Goal: Find specific page/section: Find specific page/section

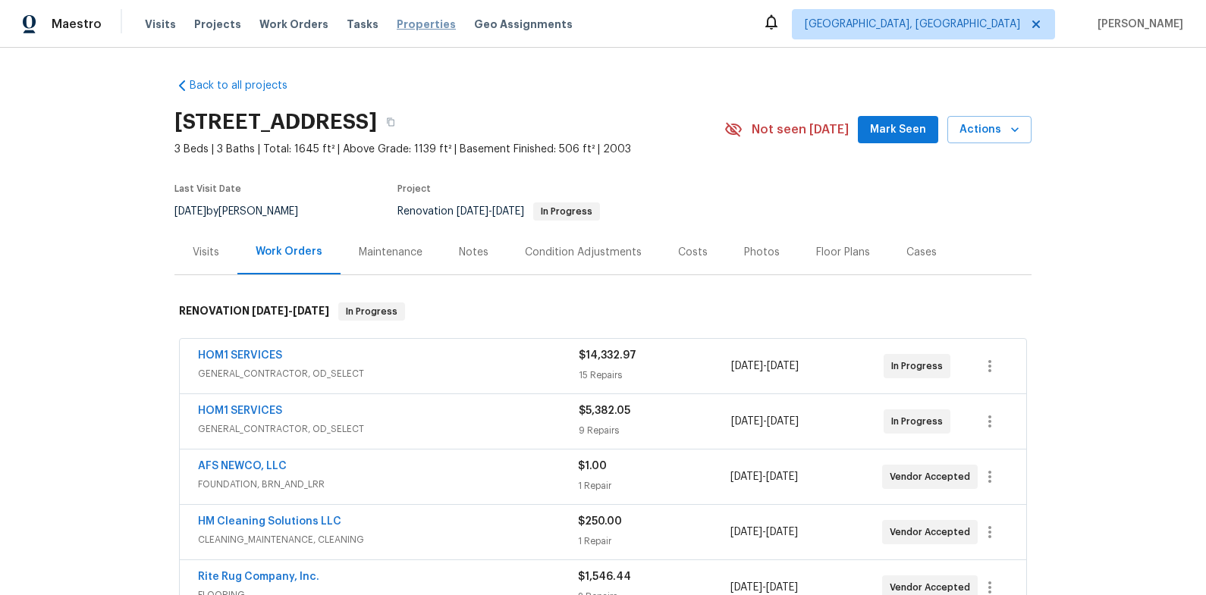
click at [407, 29] on span "Properties" at bounding box center [426, 24] width 59 height 15
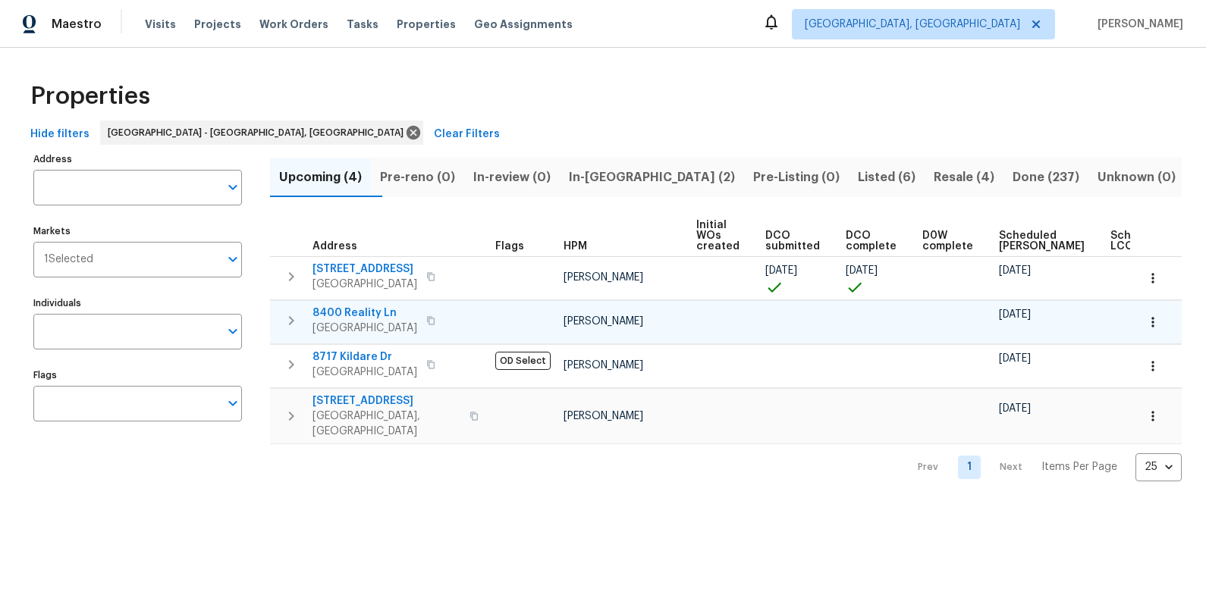
click at [341, 318] on span "8400 Reality Ln" at bounding box center [364, 313] width 105 height 15
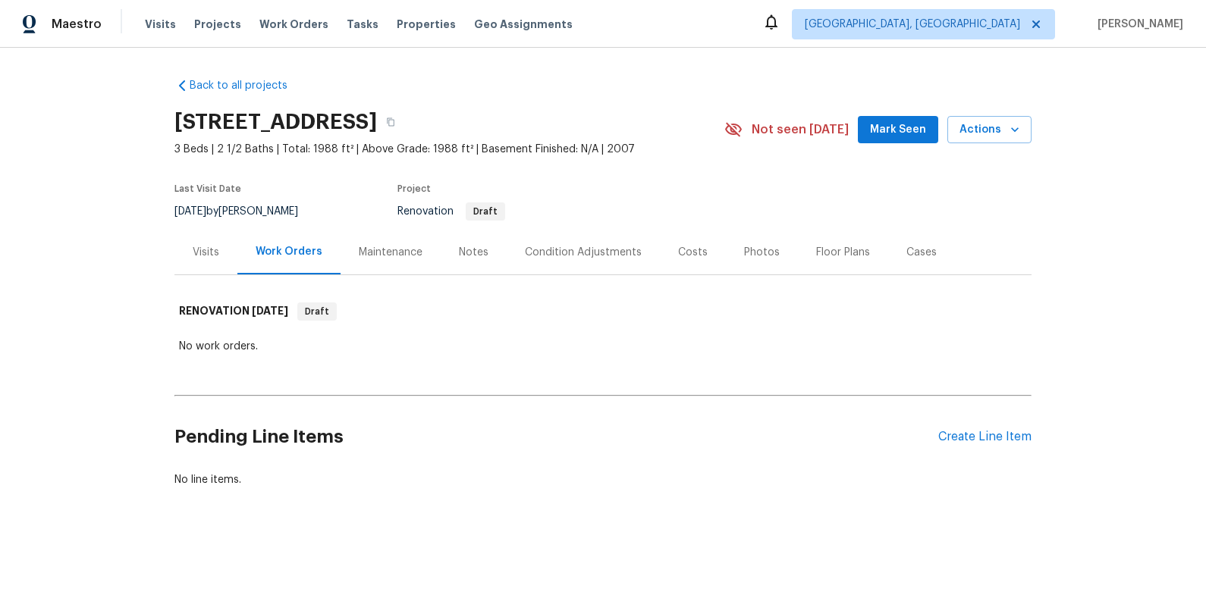
click at [678, 254] on div "Costs" at bounding box center [693, 252] width 30 height 15
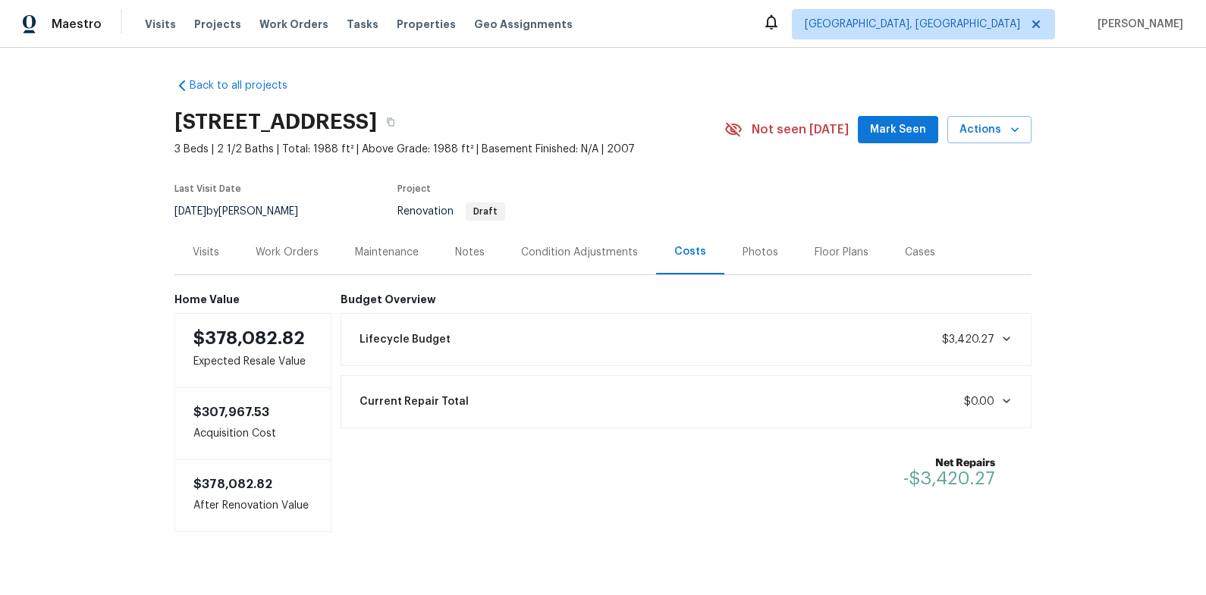
click at [228, 260] on div "Visits" at bounding box center [205, 252] width 63 height 45
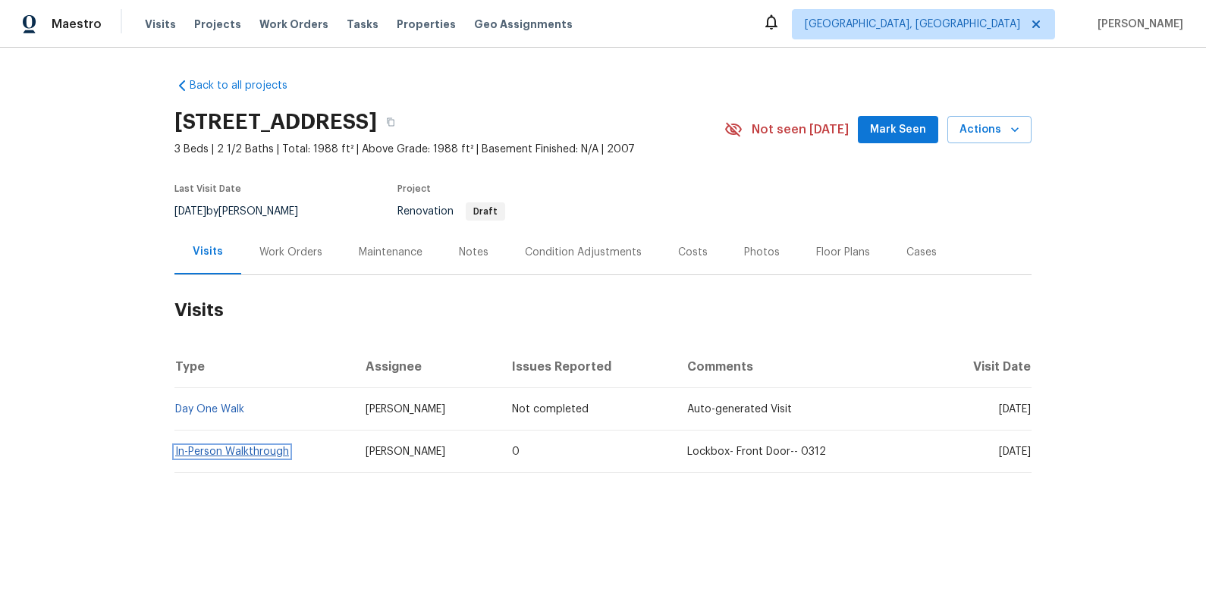
click at [252, 447] on link "In-Person Walkthrough" at bounding box center [232, 452] width 114 height 11
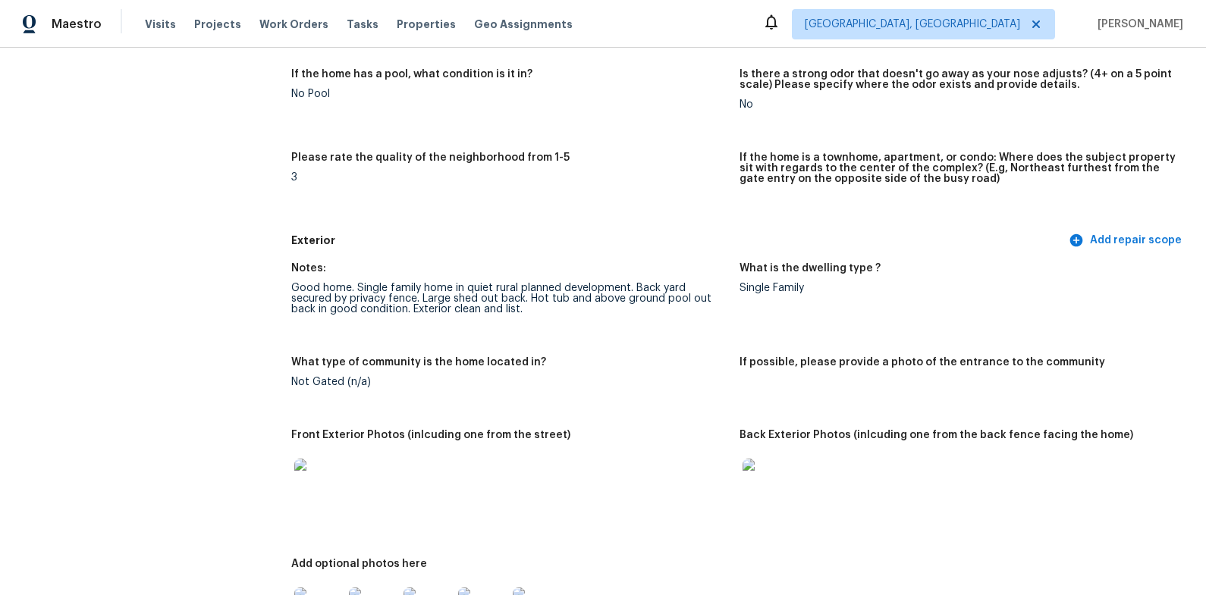
scroll to position [393, 0]
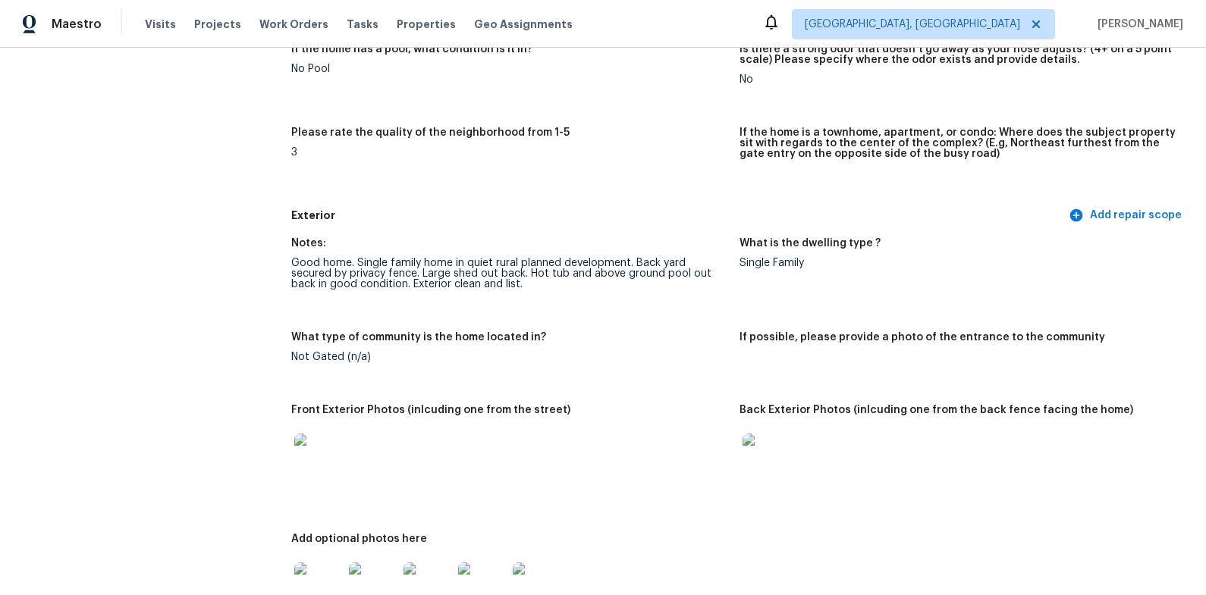
click at [341, 448] on img at bounding box center [318, 458] width 49 height 49
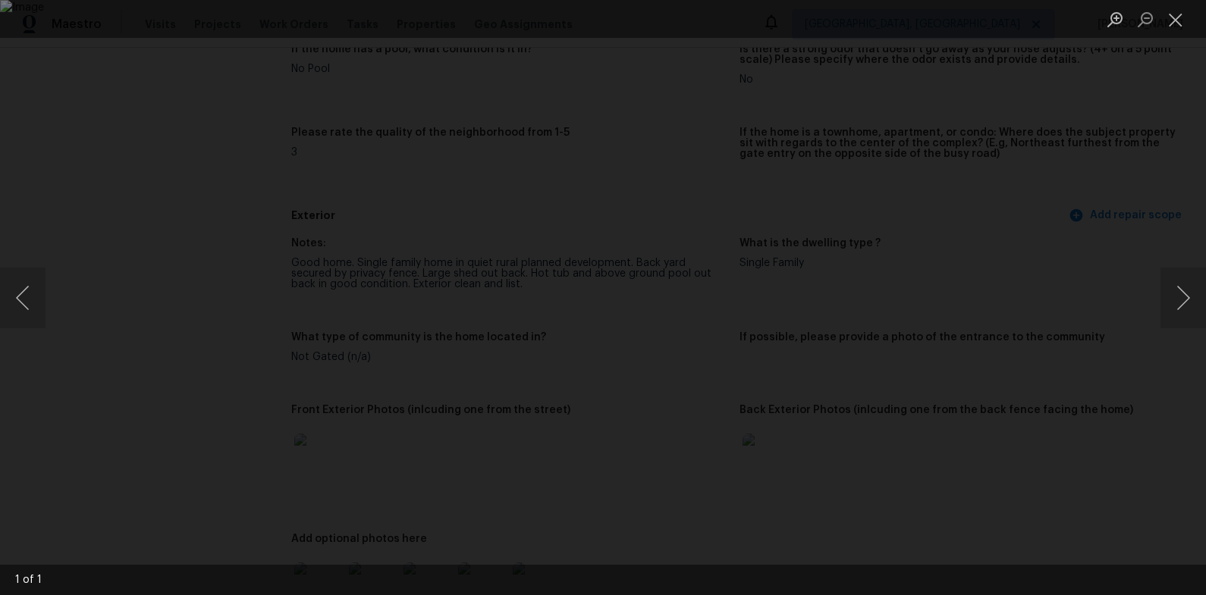
click at [1012, 378] on div "Lightbox" at bounding box center [603, 297] width 1206 height 595
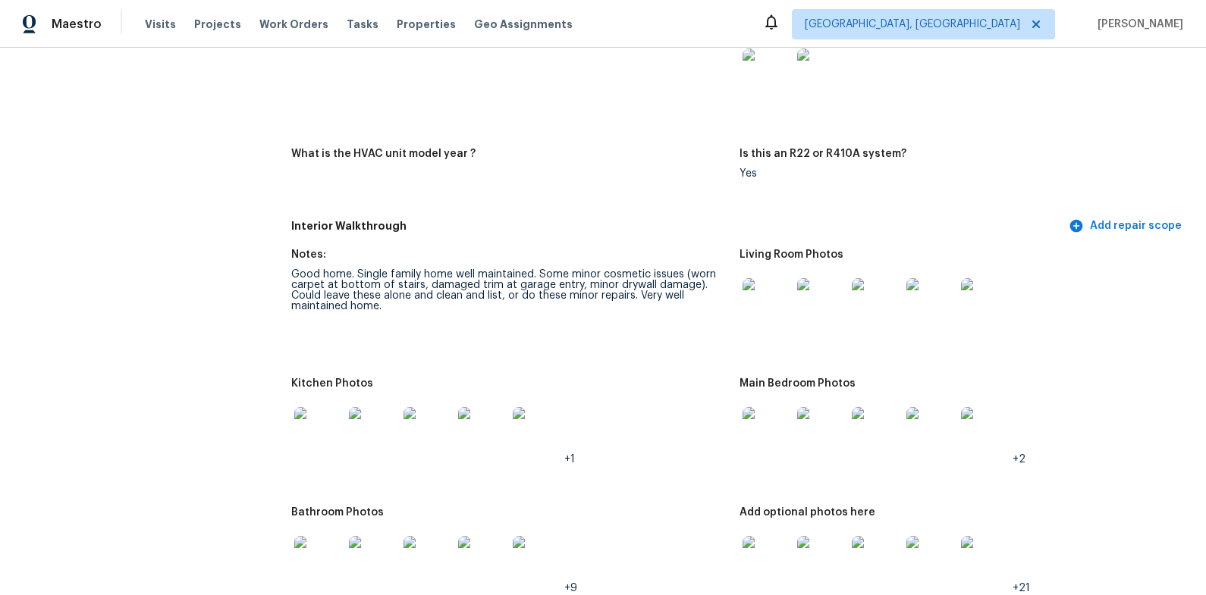
scroll to position [1454, 0]
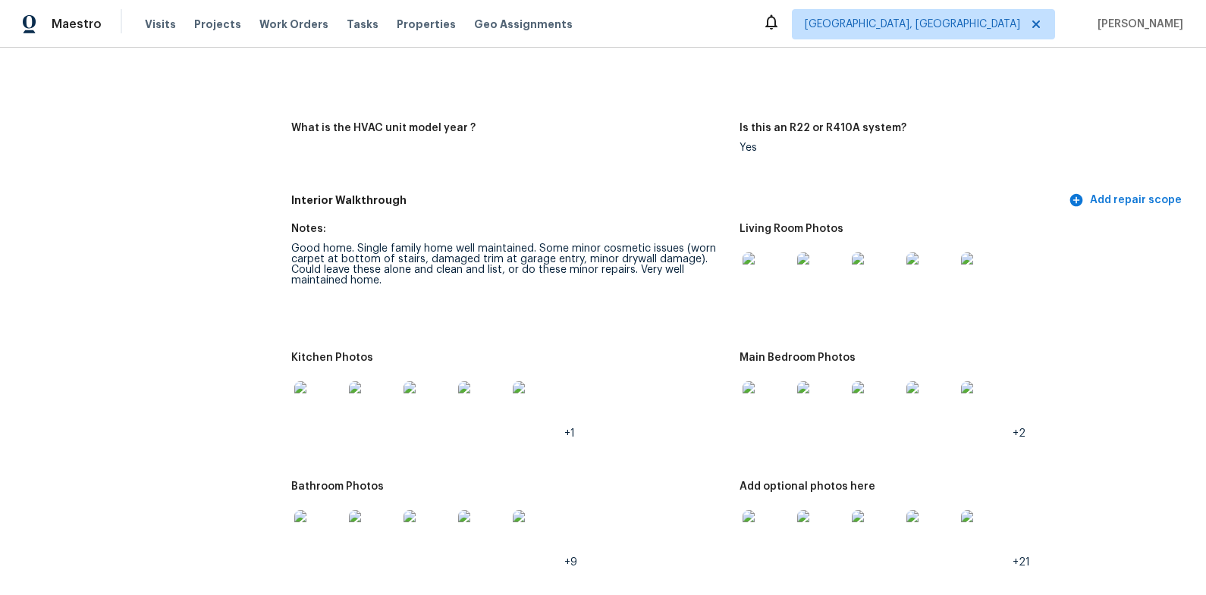
click at [760, 294] on img at bounding box center [766, 277] width 49 height 49
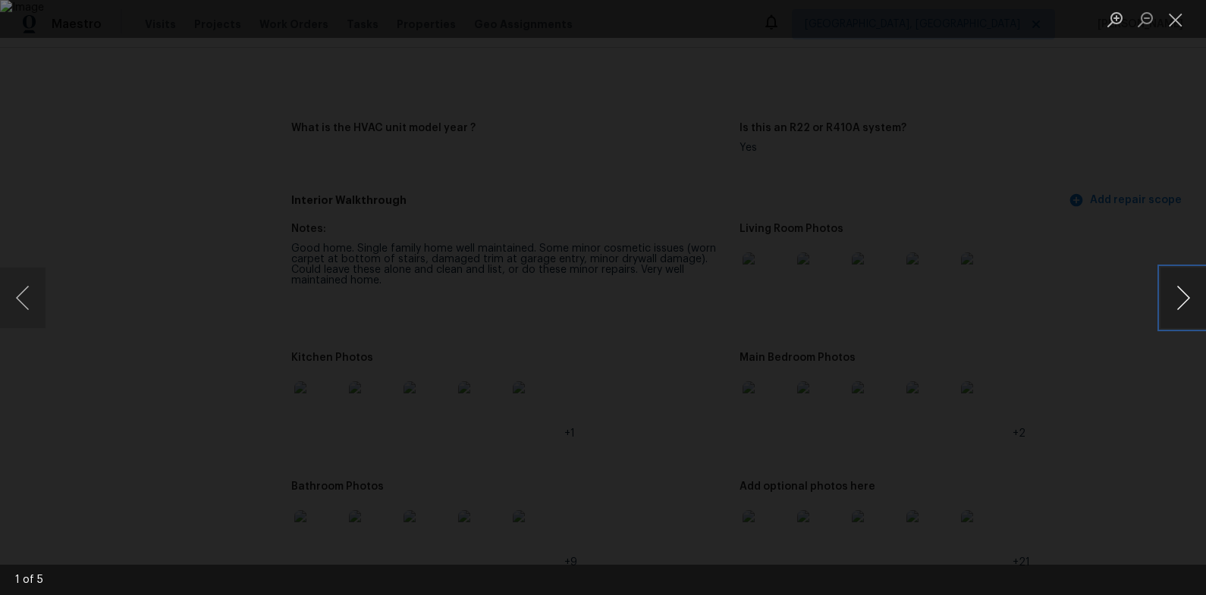
click at [1172, 296] on button "Next image" at bounding box center [1183, 298] width 46 height 61
click at [1170, 296] on button "Next image" at bounding box center [1183, 298] width 46 height 61
click at [1169, 296] on button "Next image" at bounding box center [1183, 298] width 46 height 61
click at [1167, 296] on button "Next image" at bounding box center [1183, 298] width 46 height 61
click at [1128, 237] on div "Lightbox" at bounding box center [603, 297] width 1206 height 595
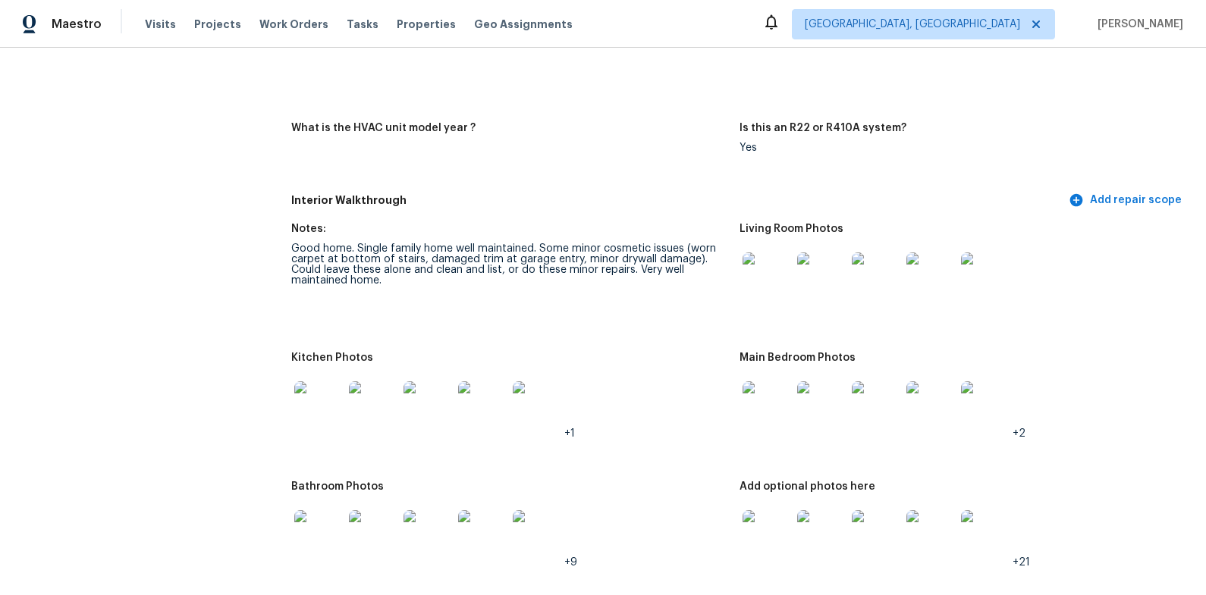
click at [868, 92] on figure "Take 1 photo of the system label with the serial number" at bounding box center [963, 49] width 448 height 111
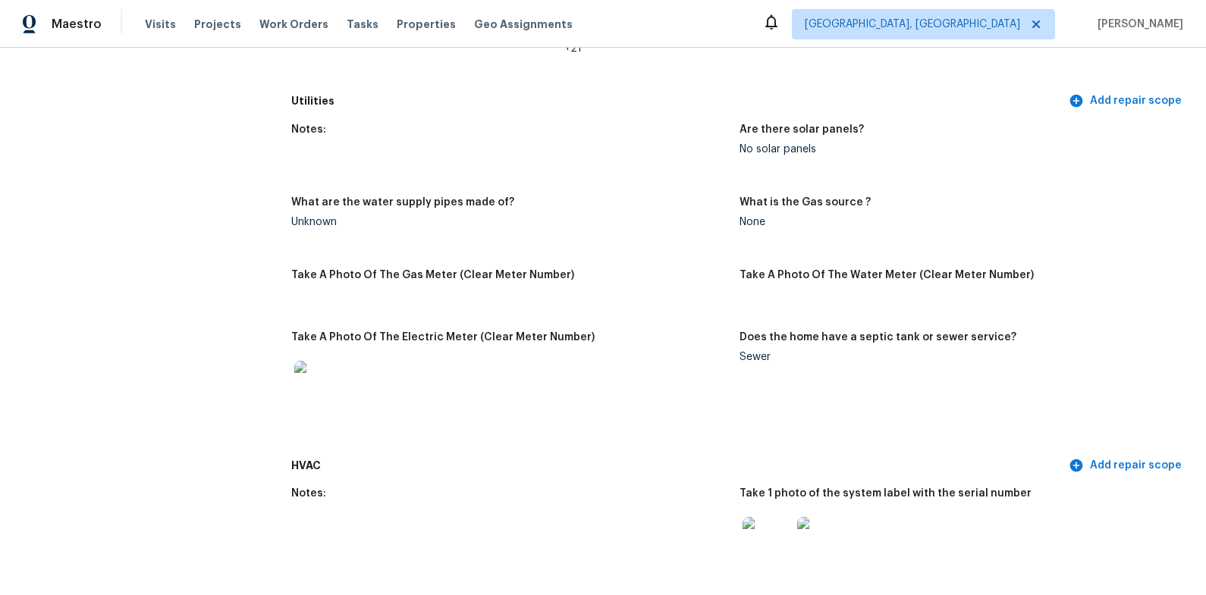
scroll to position [0, 0]
